Goal: Communication & Community: Answer question/provide support

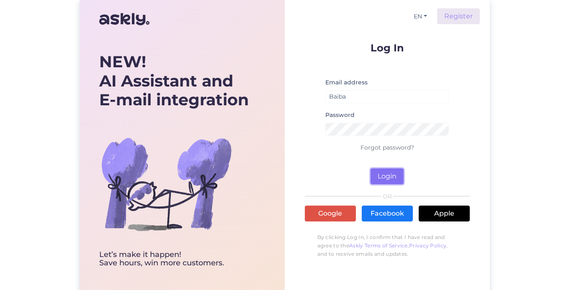
click at [385, 175] on button "Login" at bounding box center [386, 177] width 33 height 16
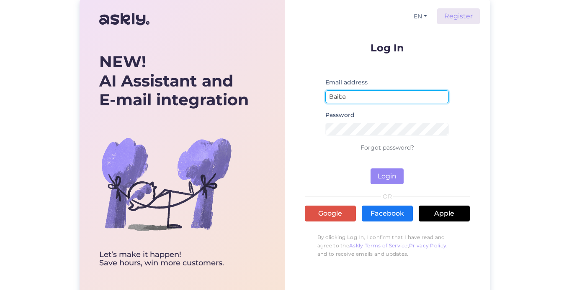
click at [397, 95] on input "Baiba" at bounding box center [387, 96] width 124 height 13
type input "[EMAIL_ADDRESS][DOMAIN_NAME]"
click at [370, 169] on button "Login" at bounding box center [386, 177] width 33 height 16
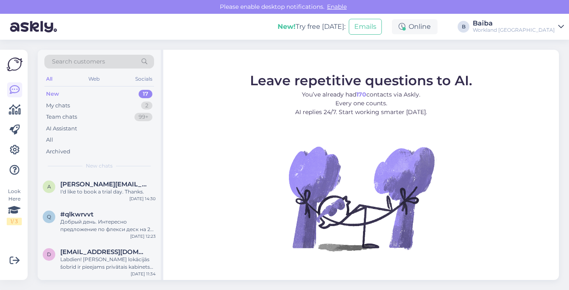
click at [54, 94] on div "New" at bounding box center [52, 94] width 13 height 8
click at [59, 185] on div "a [EMAIL_ADDRESS][DOMAIN_NAME] I'd like to book a trial day. Thanks." at bounding box center [99, 188] width 113 height 15
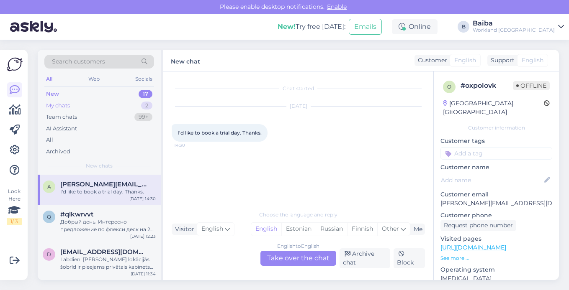
click at [48, 107] on div "My chats" at bounding box center [58, 106] width 24 height 8
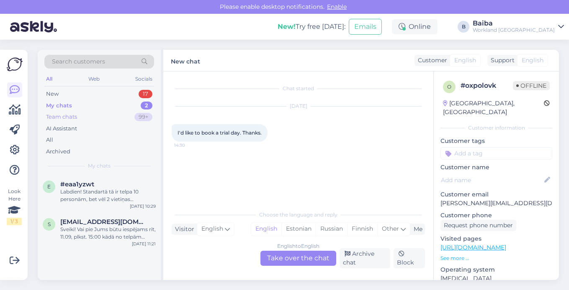
click at [57, 117] on div "Team chats" at bounding box center [61, 117] width 31 height 8
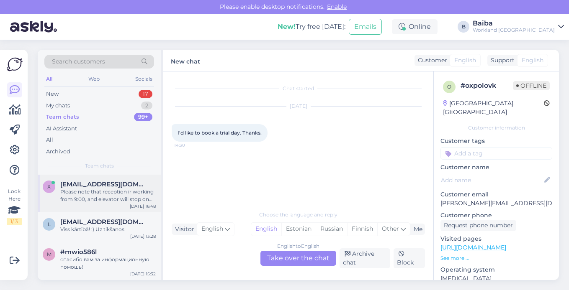
click at [96, 195] on div "Please note that reception ir working from 9:00, and elevator will stop on 5th …" at bounding box center [107, 195] width 95 height 15
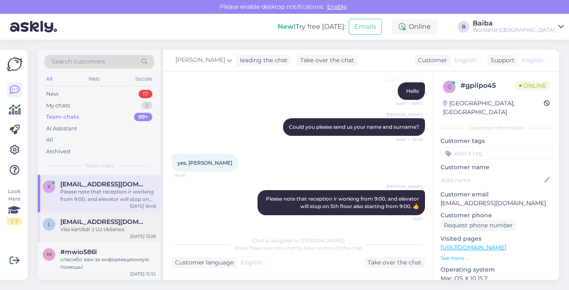
click at [86, 231] on div "Viss kārtībā! :) Uz tikšanos" at bounding box center [107, 230] width 95 height 8
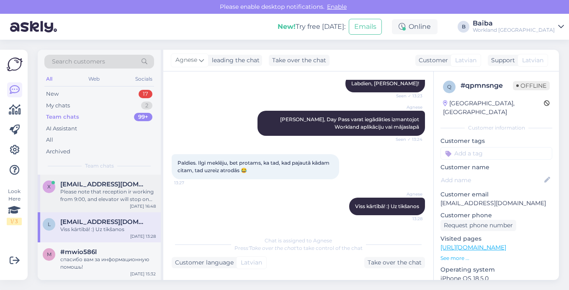
click at [85, 195] on div "Please note that reception ir working from 9:00, and elevator will stop on 5th …" at bounding box center [107, 195] width 95 height 15
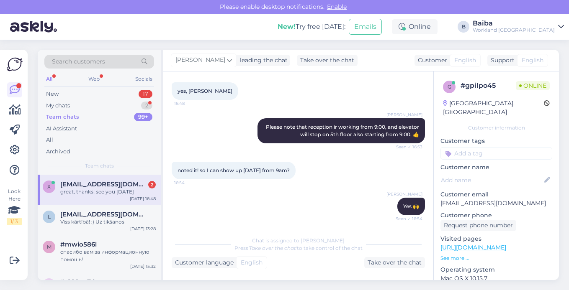
scroll to position [193, 0]
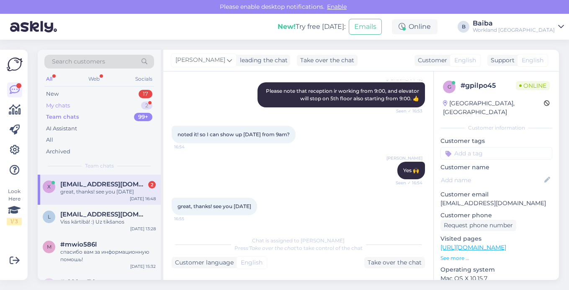
click at [64, 104] on div "My chats" at bounding box center [58, 106] width 24 height 8
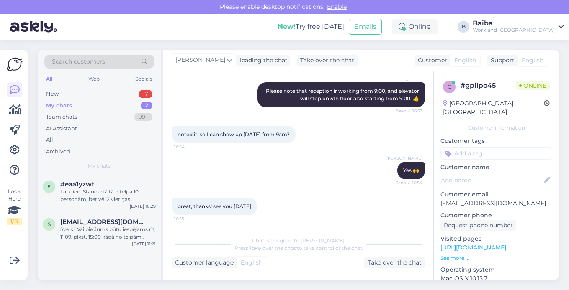
click at [53, 108] on div "My chats" at bounding box center [59, 106] width 26 height 8
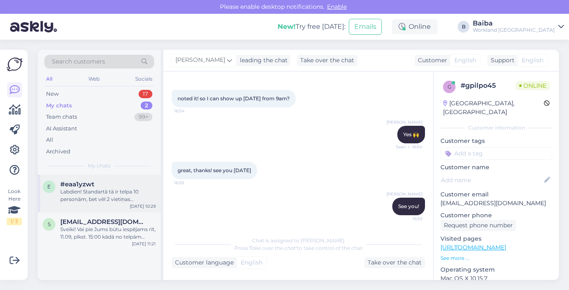
click at [72, 195] on div "Labdien! Standartā tā ir telpa 10 personām, bet vēl 2 vietiņas [PERSON_NAME] at…" at bounding box center [107, 195] width 95 height 15
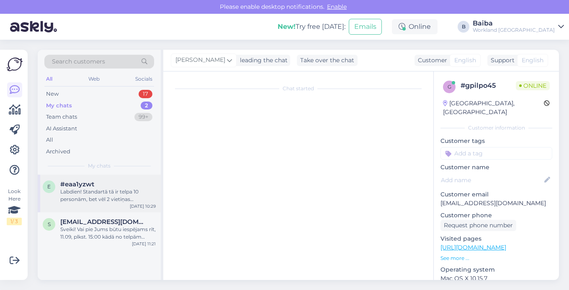
scroll to position [102, 0]
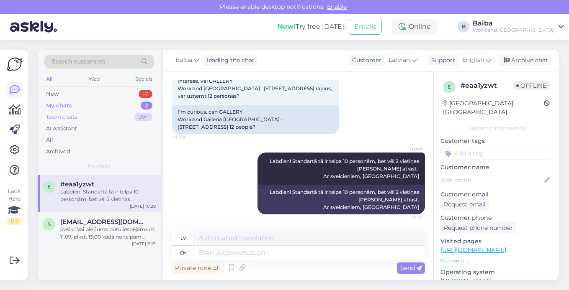
click at [66, 120] on div "Team chats" at bounding box center [61, 117] width 31 height 8
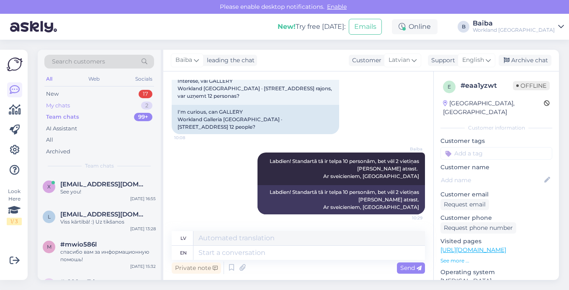
click at [56, 105] on div "My chats" at bounding box center [58, 106] width 24 height 8
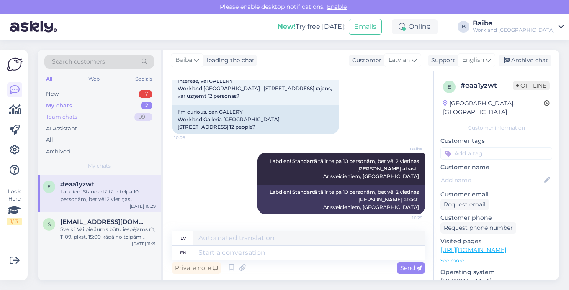
click at [55, 119] on div "Team chats" at bounding box center [61, 117] width 31 height 8
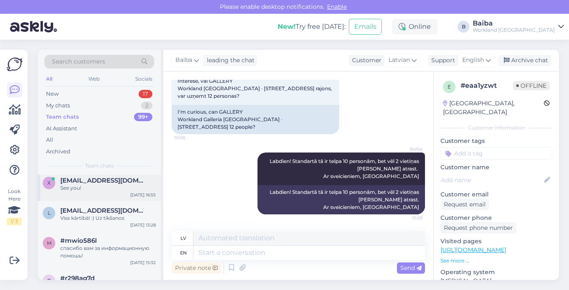
scroll to position [0, 0]
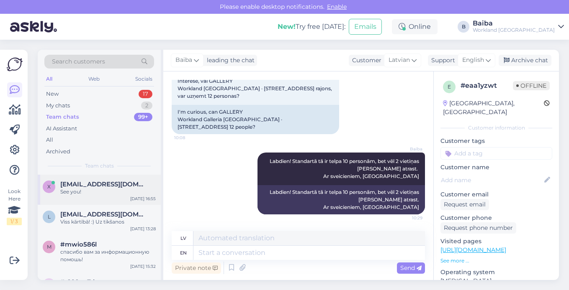
click at [88, 196] on div "x [EMAIL_ADDRESS][DOMAIN_NAME] See you! [DATE] 16:55" at bounding box center [99, 190] width 123 height 30
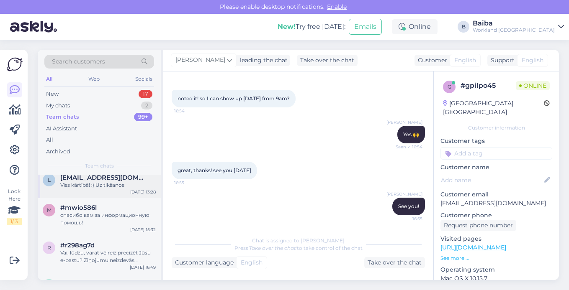
scroll to position [39, 0]
click at [83, 218] on div "спасибо вам за информационную помошь!" at bounding box center [107, 217] width 95 height 15
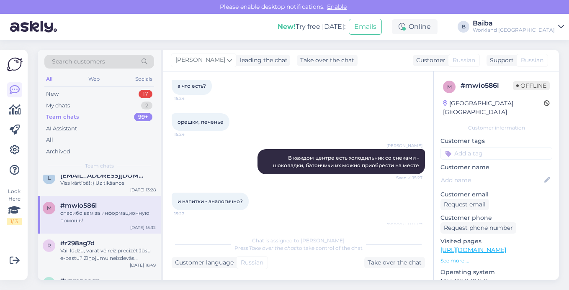
scroll to position [339, 0]
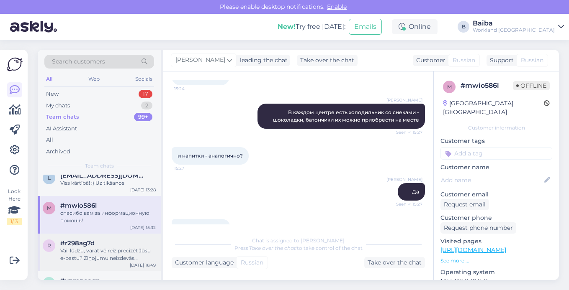
click at [89, 256] on div "Vai, lūdzu, varat vēlreiz precizēt Jūsu e-pastu? Ziņojumu neizdevās piegādāt uz…" at bounding box center [107, 254] width 95 height 15
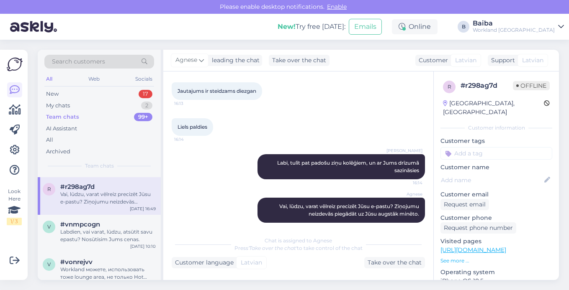
scroll to position [98, 0]
click at [90, 236] on div "Labdien, vai varat, lūdzu, atsūtīt savu epastu? Nosūtīsim Jums cenas." at bounding box center [107, 233] width 95 height 15
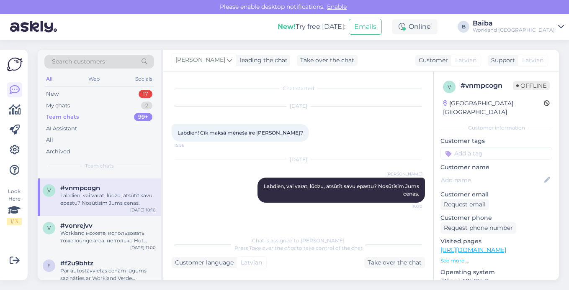
scroll to position [162, 0]
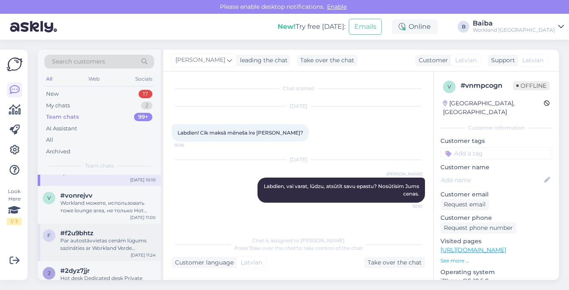
click at [85, 250] on div "Par autostāvvietas cenām lūgums sazināties ar Workland Verde recepciju: [EMAIL_…" at bounding box center [107, 244] width 95 height 15
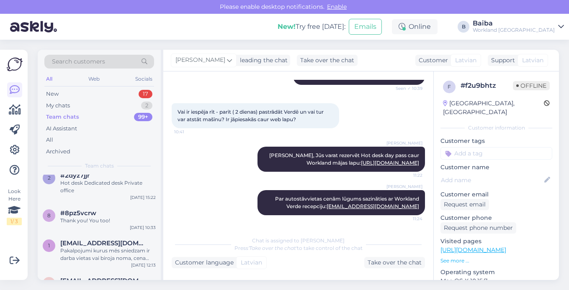
scroll to position [258, 0]
click at [87, 247] on div "Pakalpojumi kurus mēs sniedzam ir darba vietas vai biroja noma, cena sākot ar 2…" at bounding box center [107, 254] width 95 height 15
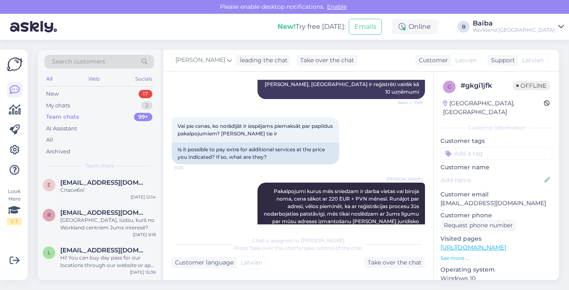
scroll to position [354, 0]
click at [89, 264] on div "Hi! You can buy day pass for our locations through our website or app in the se…" at bounding box center [107, 263] width 95 height 15
